Goal: Information Seeking & Learning: Find specific fact

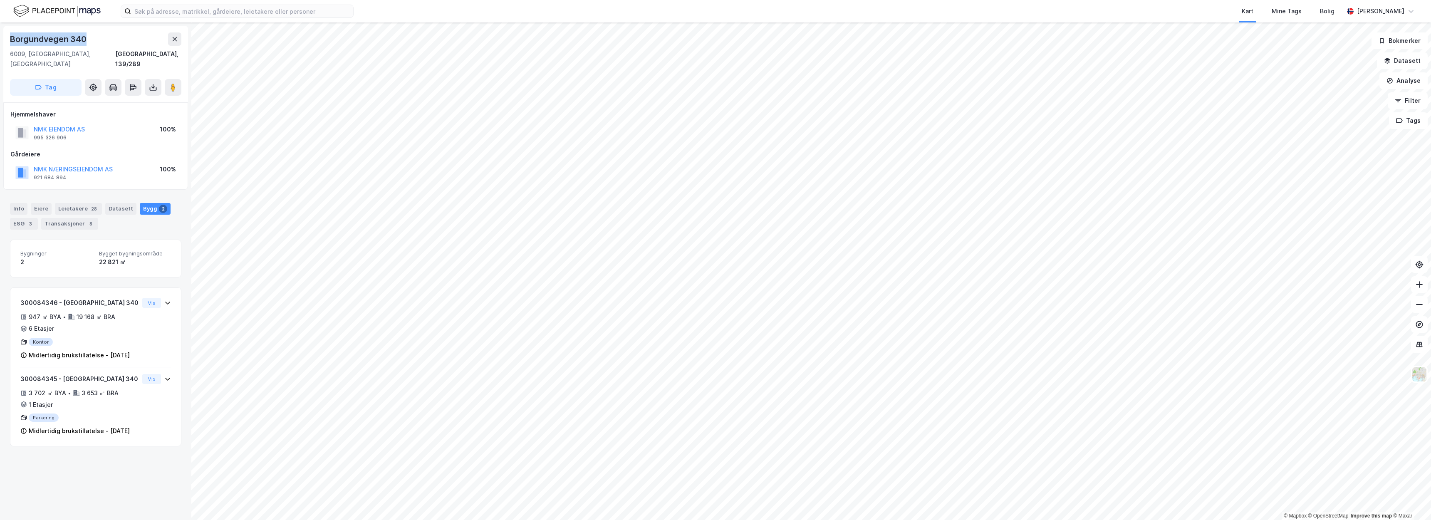
drag, startPoint x: 86, startPoint y: 41, endPoint x: 10, endPoint y: 41, distance: 75.3
click at [10, 41] on div "Borgundvegen 340" at bounding box center [49, 38] width 78 height 13
copy div "Borgundvegen 340"
